Goal: Information Seeking & Learning: Learn about a topic

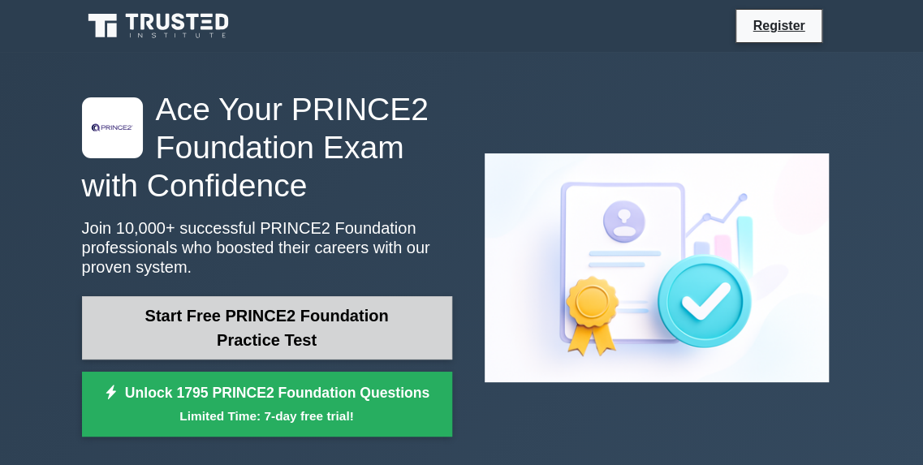
click at [363, 319] on link "Start Free PRINCE2 Foundation Practice Test" at bounding box center [267, 327] width 370 height 63
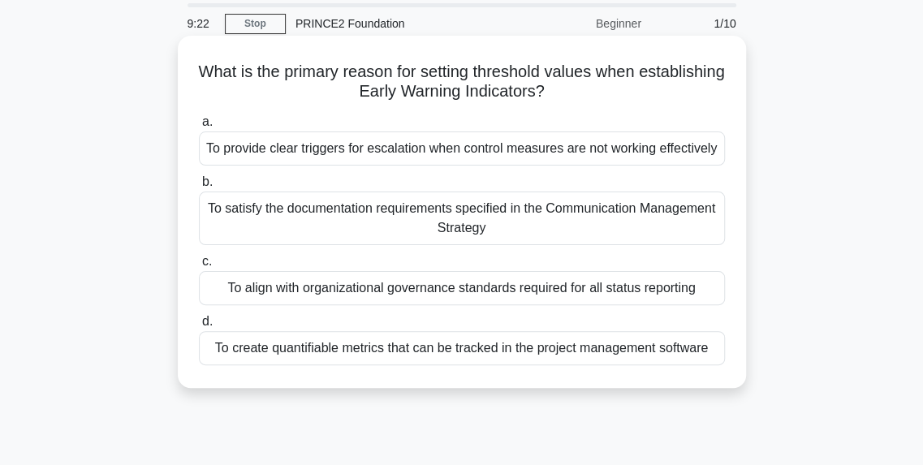
scroll to position [81, 0]
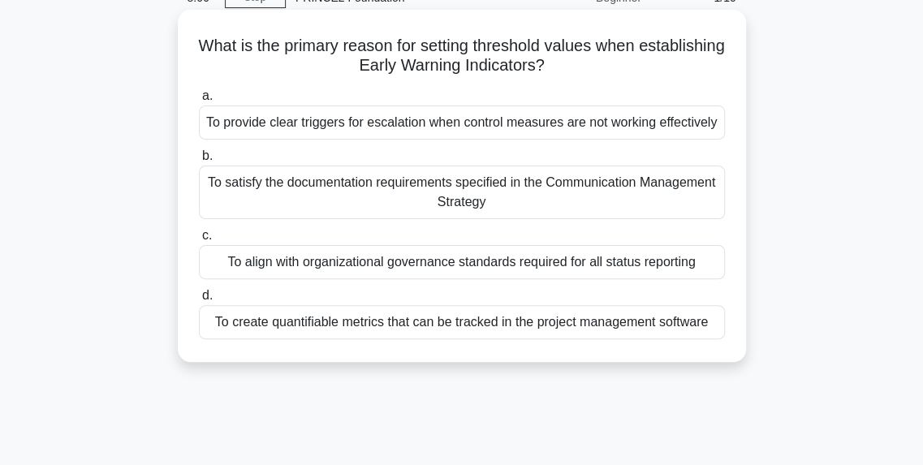
click at [418, 132] on div "To provide clear triggers for escalation when control measures are not working …" at bounding box center [462, 123] width 526 height 34
click at [199, 101] on input "a. To provide clear triggers for escalation when control measures are not worki…" at bounding box center [199, 96] width 0 height 11
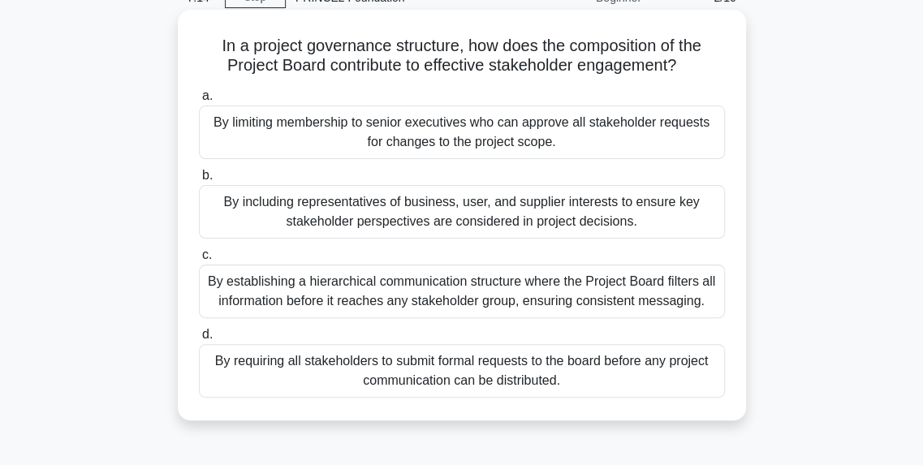
click at [424, 219] on div "By including representatives of business, user, and supplier interests to ensur…" at bounding box center [462, 212] width 526 height 54
click at [199, 181] on input "b. By including representatives of business, user, and supplier interests to en…" at bounding box center [199, 175] width 0 height 11
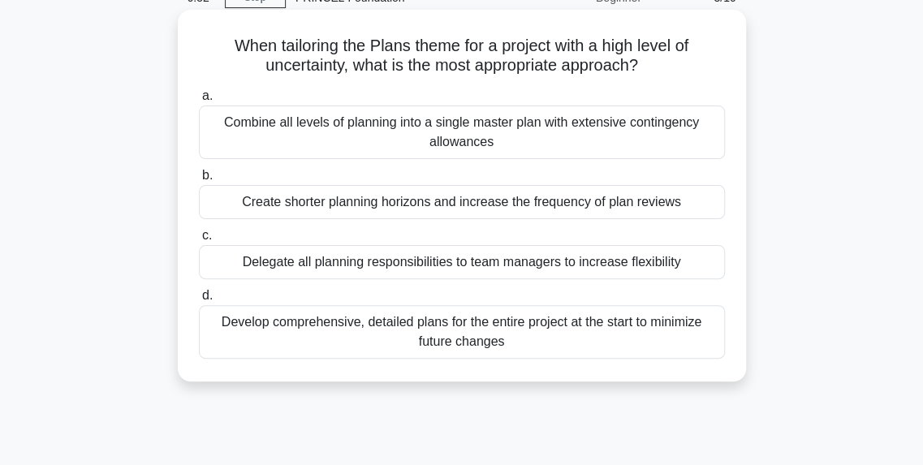
click at [429, 213] on div "Create shorter planning horizons and increase the frequency of plan reviews" at bounding box center [462, 202] width 526 height 34
click at [199, 181] on input "b. Create shorter planning horizons and increase the frequency of plan reviews" at bounding box center [199, 175] width 0 height 11
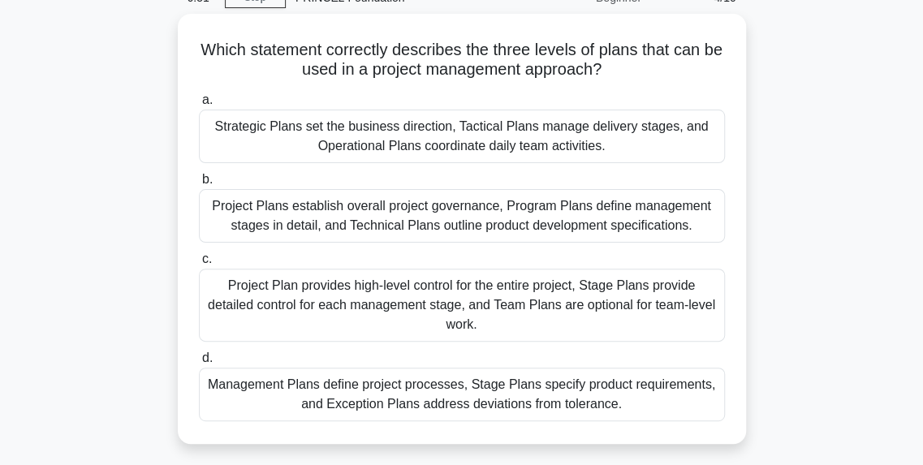
scroll to position [0, 0]
